Goal: Check status: Check status

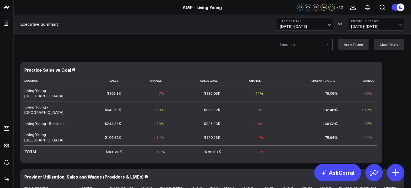
click at [313, 27] on span "[DATE] - [DATE]" at bounding box center [305, 26] width 50 height 4
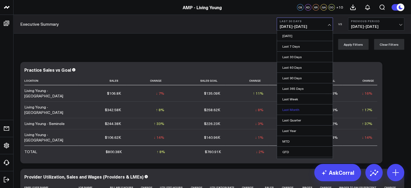
click at [295, 111] on link "Last Month" at bounding box center [305, 109] width 56 height 10
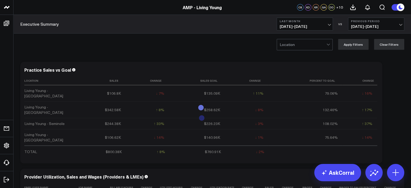
click at [362, 26] on span "[DATE] - [DATE]" at bounding box center [376, 26] width 50 height 4
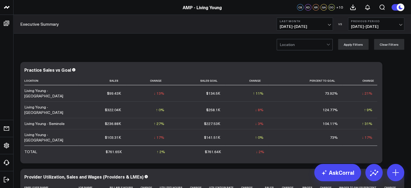
click at [242, 49] on div "Location Apply Filters Clear Filters" at bounding box center [212, 45] width 397 height 22
click at [298, 26] on span "[DATE] - [DATE]" at bounding box center [305, 26] width 50 height 4
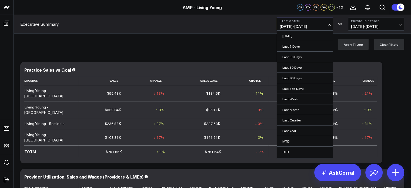
click at [248, 41] on div "Location Apply Filters Clear Filters" at bounding box center [212, 45] width 397 height 22
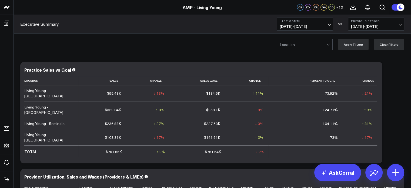
click at [286, 26] on span "[DATE] - [DATE]" at bounding box center [305, 26] width 50 height 4
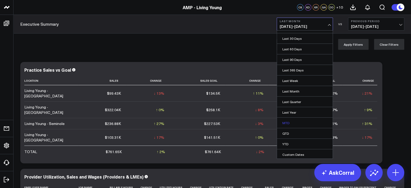
scroll to position [25, 0]
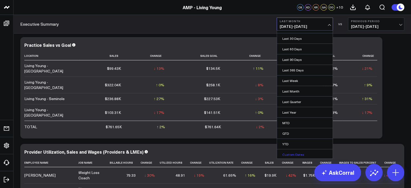
click at [293, 152] on link "Custom Dates" at bounding box center [305, 154] width 56 height 10
select select "9"
select select "2025"
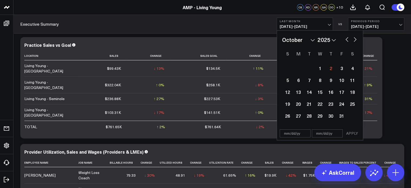
click at [345, 41] on button "button" at bounding box center [346, 39] width 5 height 6
select select "8"
select select "2025"
click at [345, 41] on button "button" at bounding box center [346, 39] width 5 height 6
select select "7"
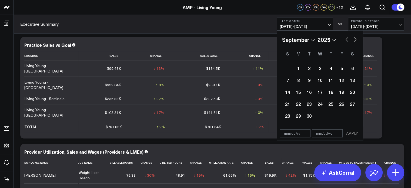
select select "2025"
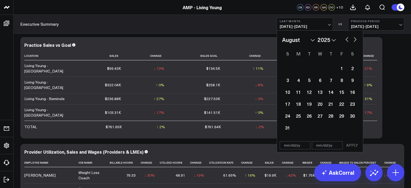
click at [345, 41] on button "button" at bounding box center [346, 39] width 5 height 6
select select "6"
select select "2025"
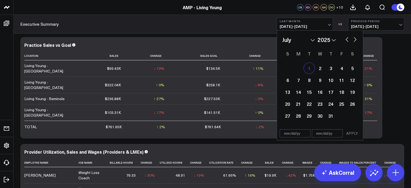
click at [307, 70] on div "1" at bounding box center [309, 68] width 11 height 11
type input "[DATE]"
select select "6"
select select "2025"
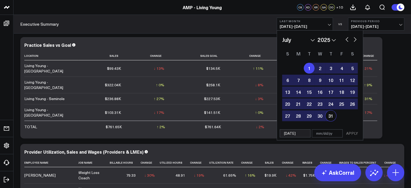
click at [326, 113] on div "31" at bounding box center [330, 115] width 11 height 11
type input "[DATE]"
select select "6"
select select "2025"
click at [353, 132] on button "APPLY" at bounding box center [352, 133] width 16 height 8
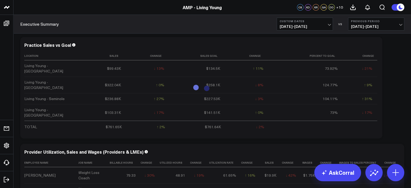
click at [384, 29] on button "Previous Period [DATE] - [DATE]" at bounding box center [376, 24] width 56 height 13
click at [370, 65] on link "No Comparison" at bounding box center [376, 67] width 56 height 10
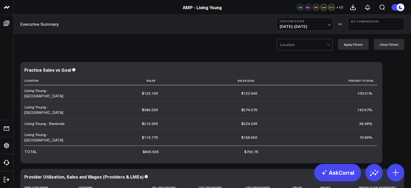
click at [326, 44] on div at bounding box center [303, 44] width 47 height 11
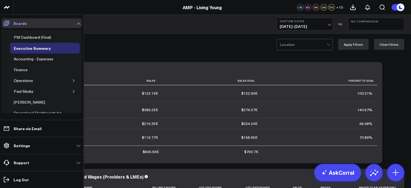
click at [6, 22] on icon at bounding box center [6, 23] width 6 height 6
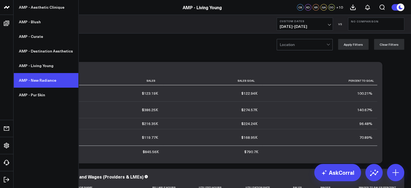
click at [34, 79] on link "AMP - New Radiance" at bounding box center [46, 80] width 65 height 15
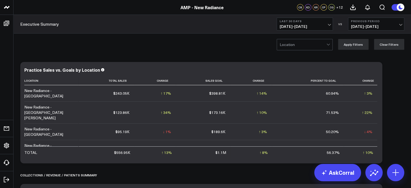
click at [298, 26] on span "[DATE] - [DATE]" at bounding box center [305, 26] width 50 height 4
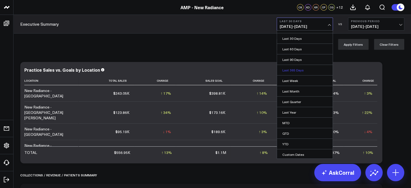
scroll to position [83, 0]
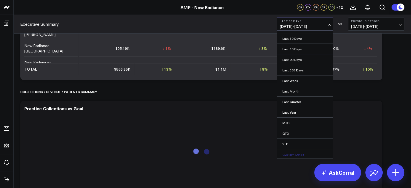
click at [298, 153] on link "Custom Dates" at bounding box center [305, 154] width 56 height 10
select select "9"
select select "2025"
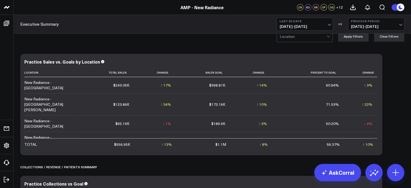
scroll to position [6, 0]
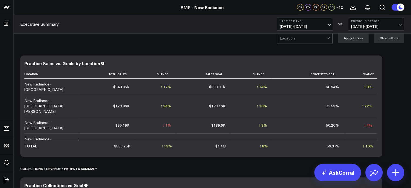
click at [328, 25] on span "[DATE] - [DATE]" at bounding box center [305, 26] width 50 height 4
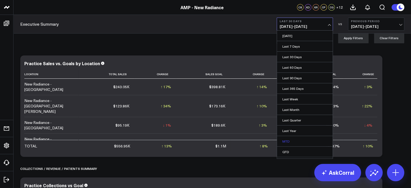
click at [297, 141] on link "MTD" at bounding box center [305, 141] width 56 height 10
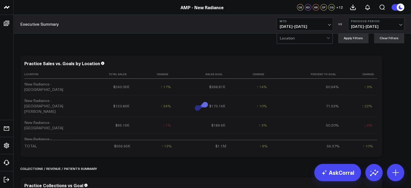
scroll to position [10, 0]
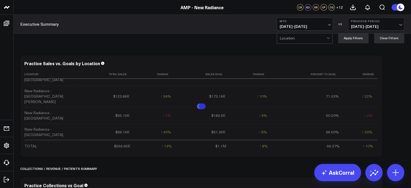
click at [320, 24] on button "MTD 10/01/25 - 10/01/25" at bounding box center [305, 24] width 56 height 13
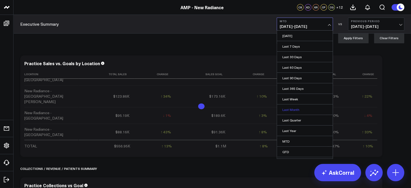
scroll to position [18, 0]
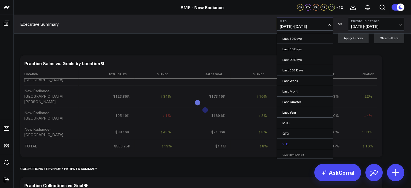
click at [300, 149] on link "Custom Dates" at bounding box center [305, 154] width 56 height 10
select select "9"
select select "2025"
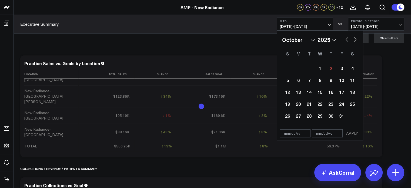
click at [346, 39] on button "button" at bounding box center [346, 39] width 5 height 6
select select "8"
select select "2025"
click at [346, 39] on button "button" at bounding box center [346, 39] width 5 height 6
select select "7"
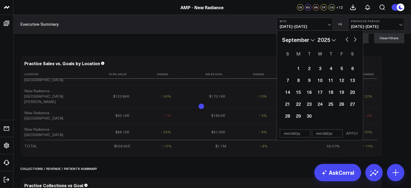
select select "2025"
click at [346, 39] on button "button" at bounding box center [346, 39] width 5 height 6
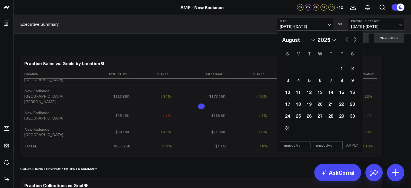
select select "6"
select select "2025"
click at [310, 70] on div "1" at bounding box center [309, 68] width 11 height 11
type input "[DATE]"
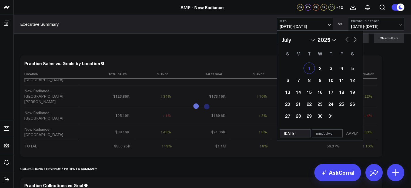
select select "6"
select select "2025"
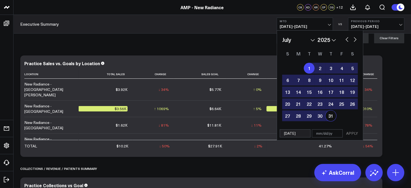
click at [331, 118] on div "31" at bounding box center [330, 115] width 11 height 11
type input "[DATE]"
select select "6"
select select "2025"
click at [354, 133] on button "APPLY" at bounding box center [352, 133] width 16 height 8
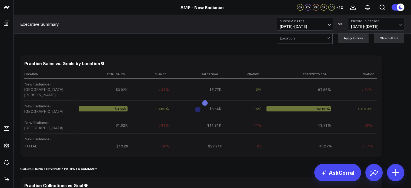
click at [372, 26] on span "05/31/25 - 06/30/25" at bounding box center [376, 26] width 50 height 4
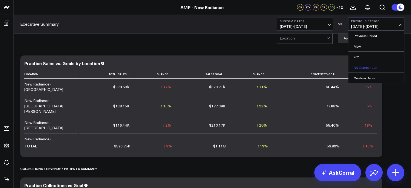
click at [365, 69] on link "No Comparison" at bounding box center [376, 67] width 56 height 10
